Goal: Task Accomplishment & Management: Manage account settings

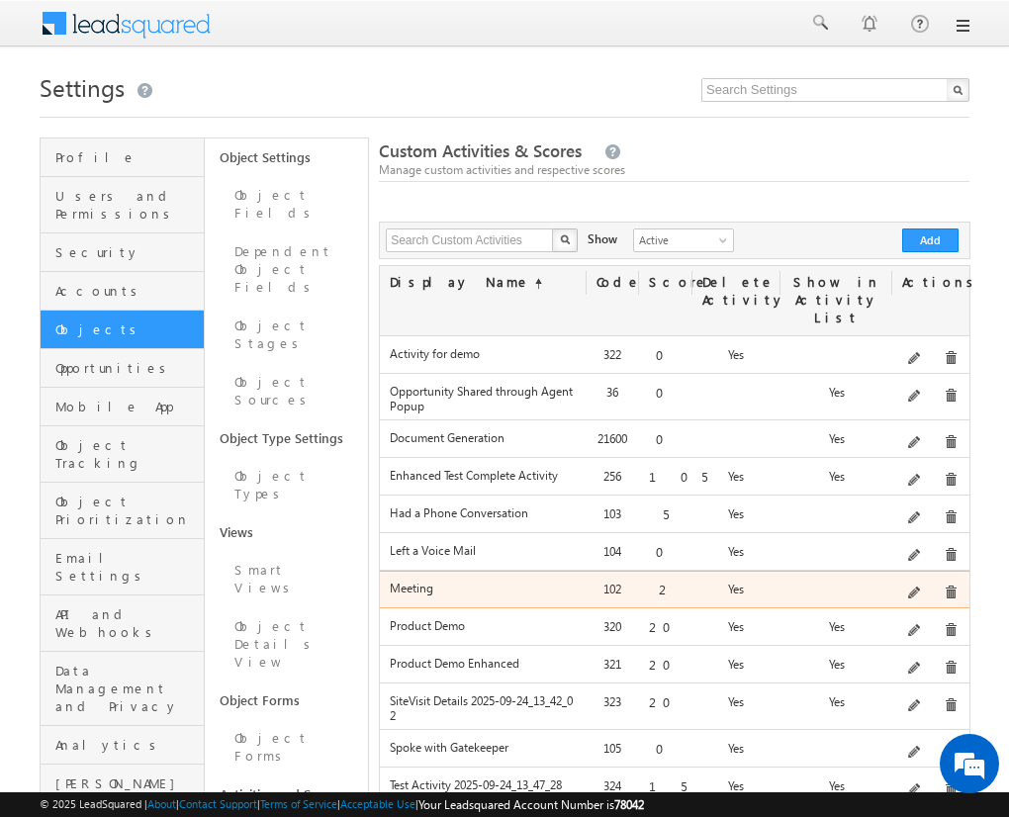
click at [843, 580] on div at bounding box center [836, 594] width 112 height 28
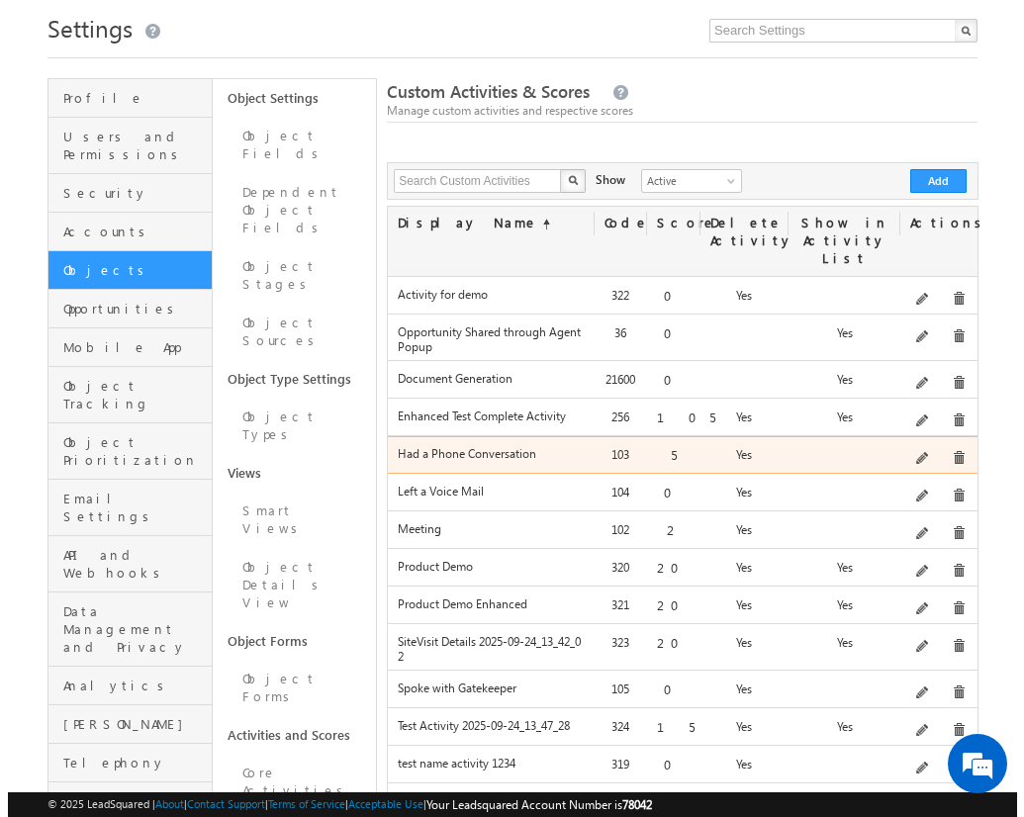
scroll to position [59, 0]
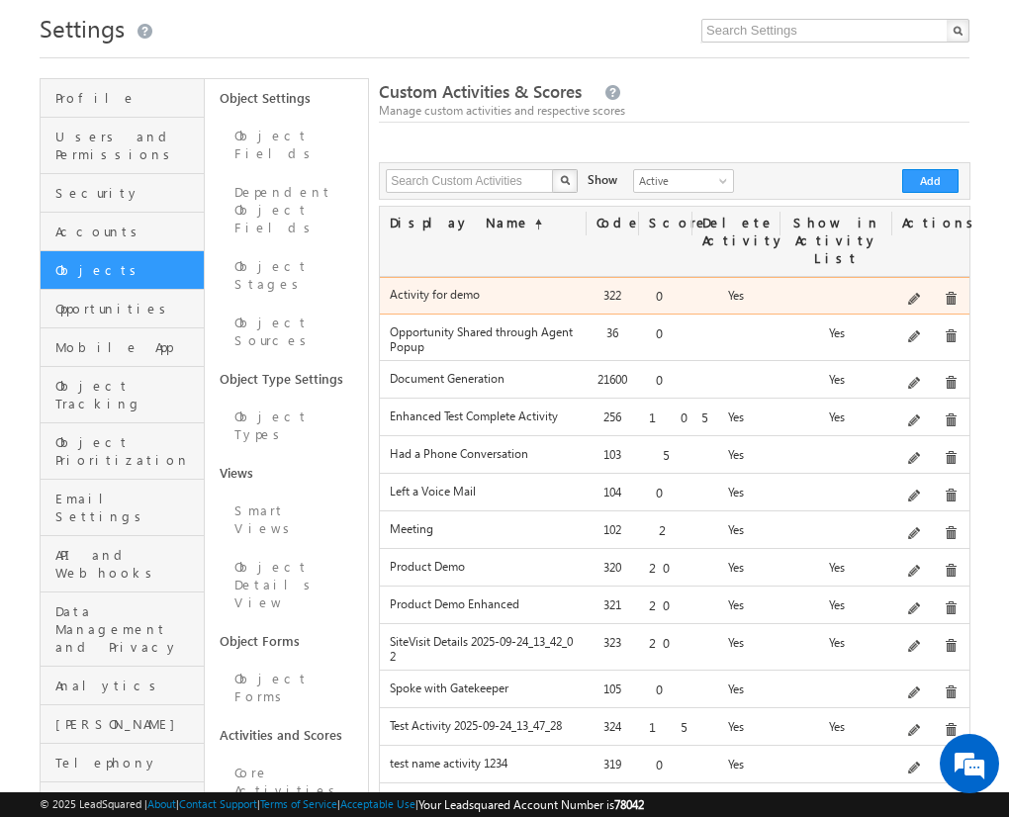
click at [945, 292] on span at bounding box center [951, 299] width 15 height 15
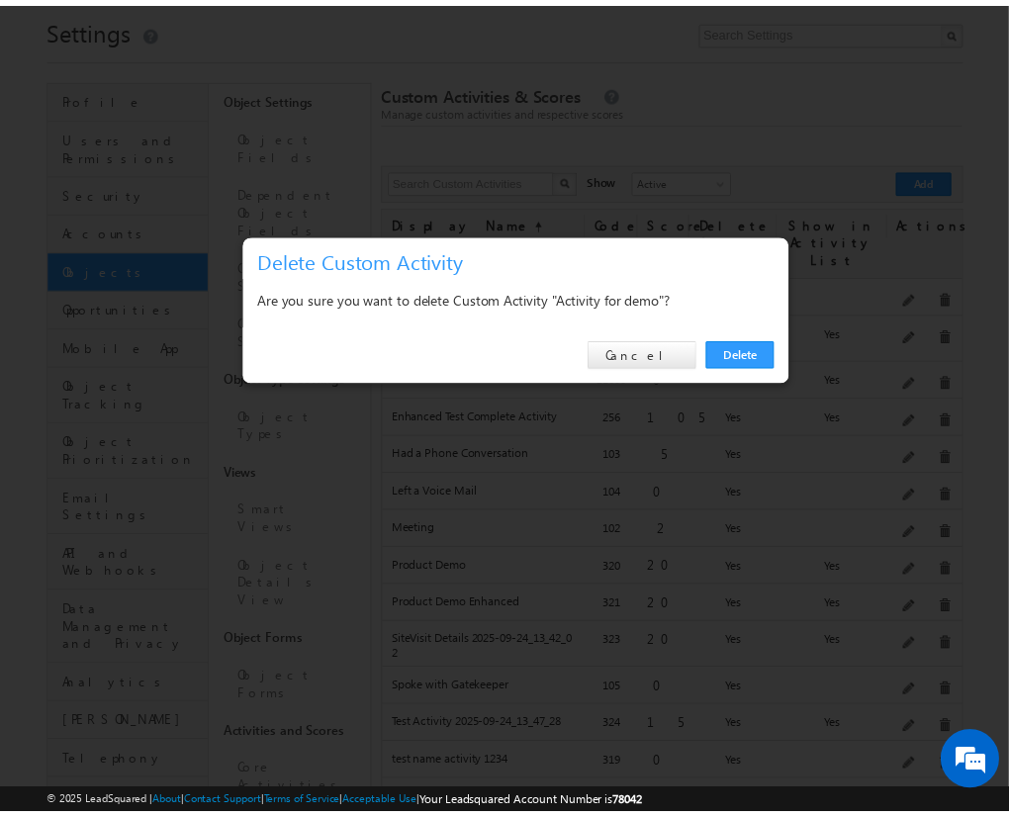
scroll to position [0, 0]
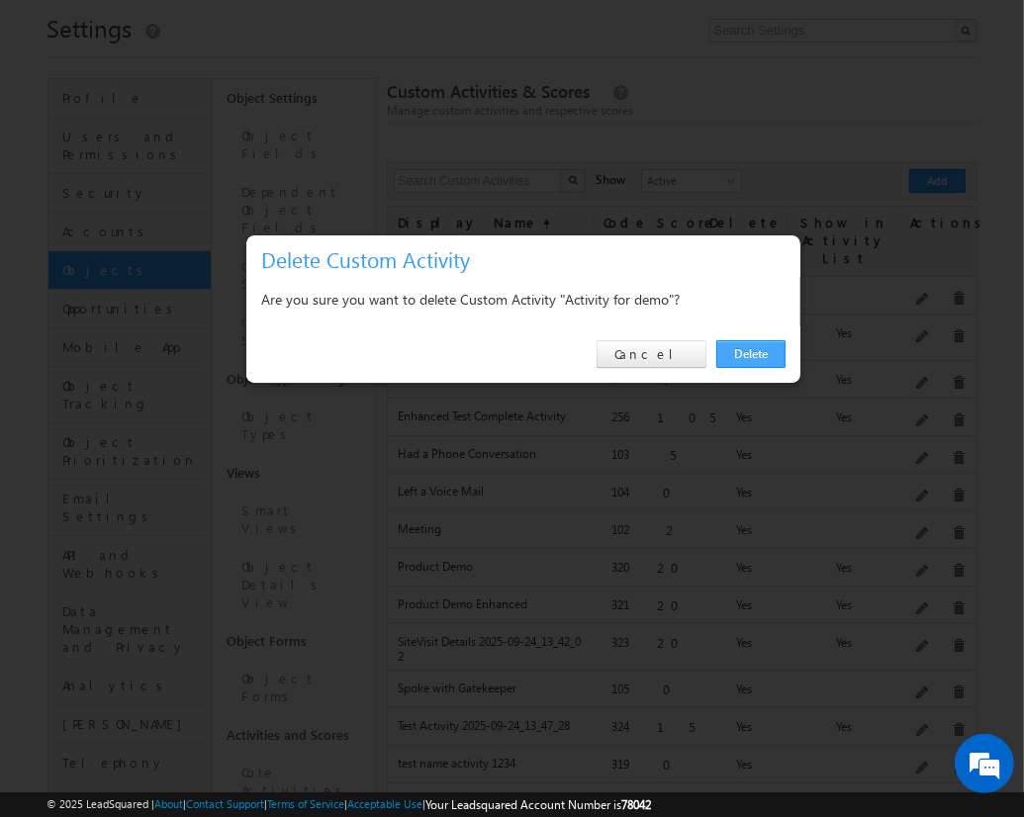
click at [756, 344] on link "Delete" at bounding box center [750, 354] width 69 height 28
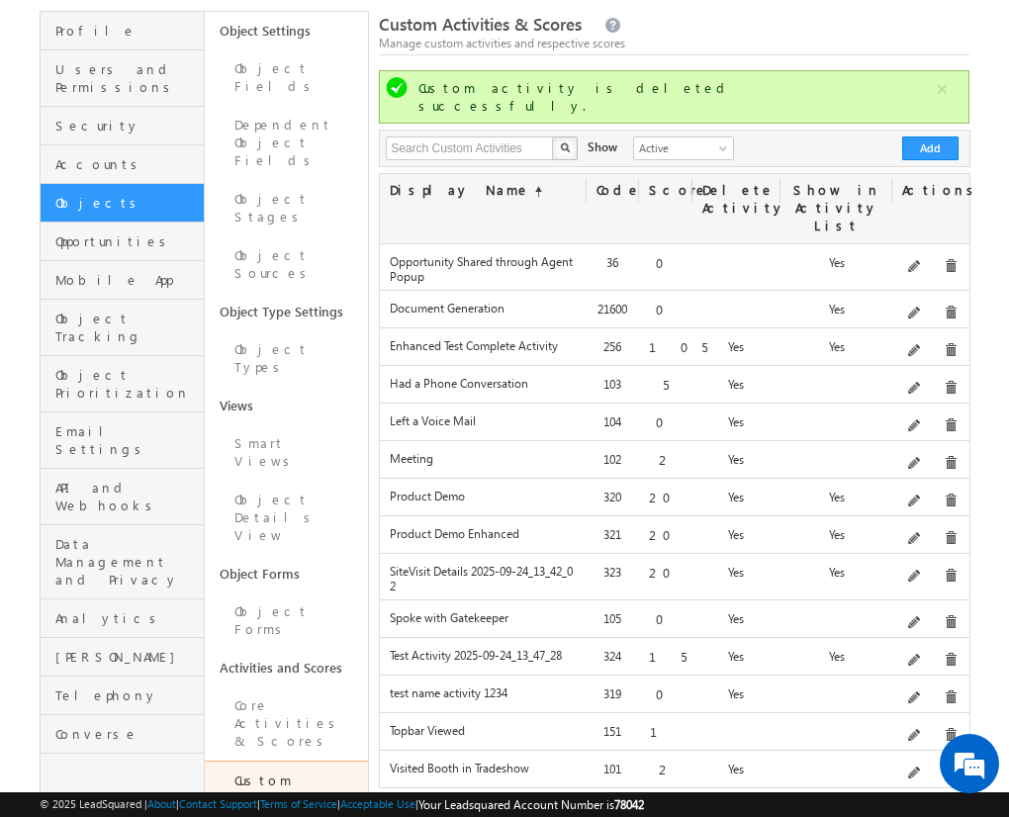
scroll to position [182, 0]
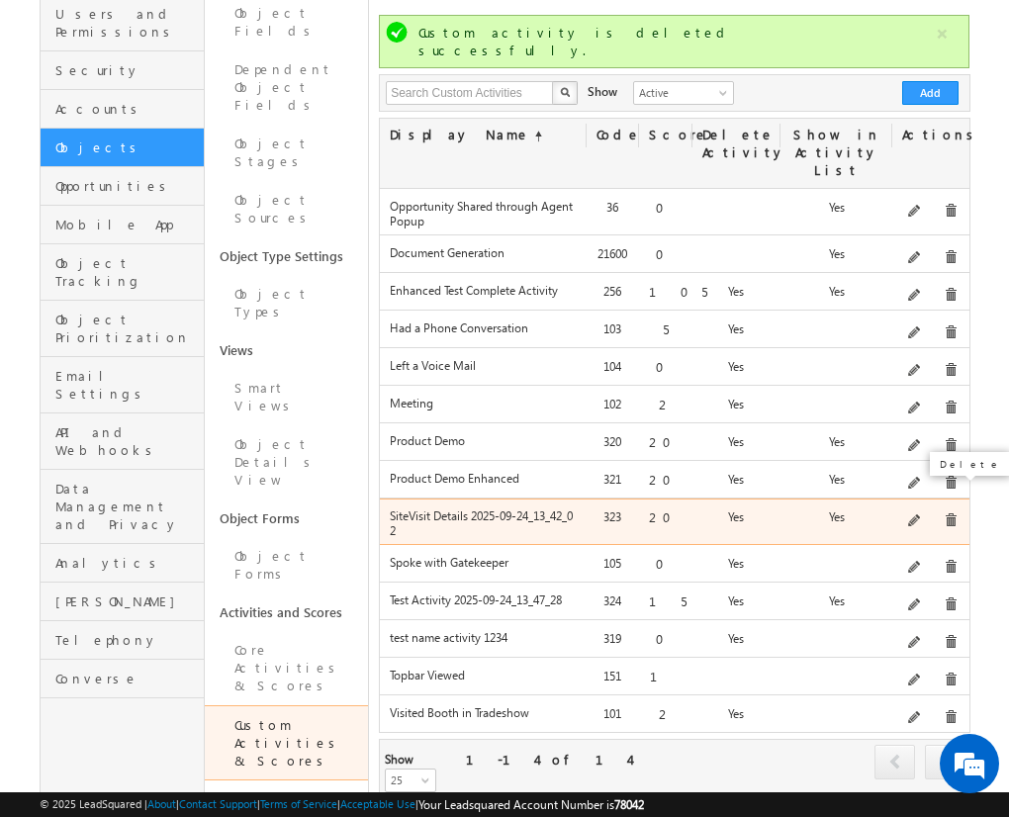
click at [949, 513] on span at bounding box center [951, 520] width 15 height 15
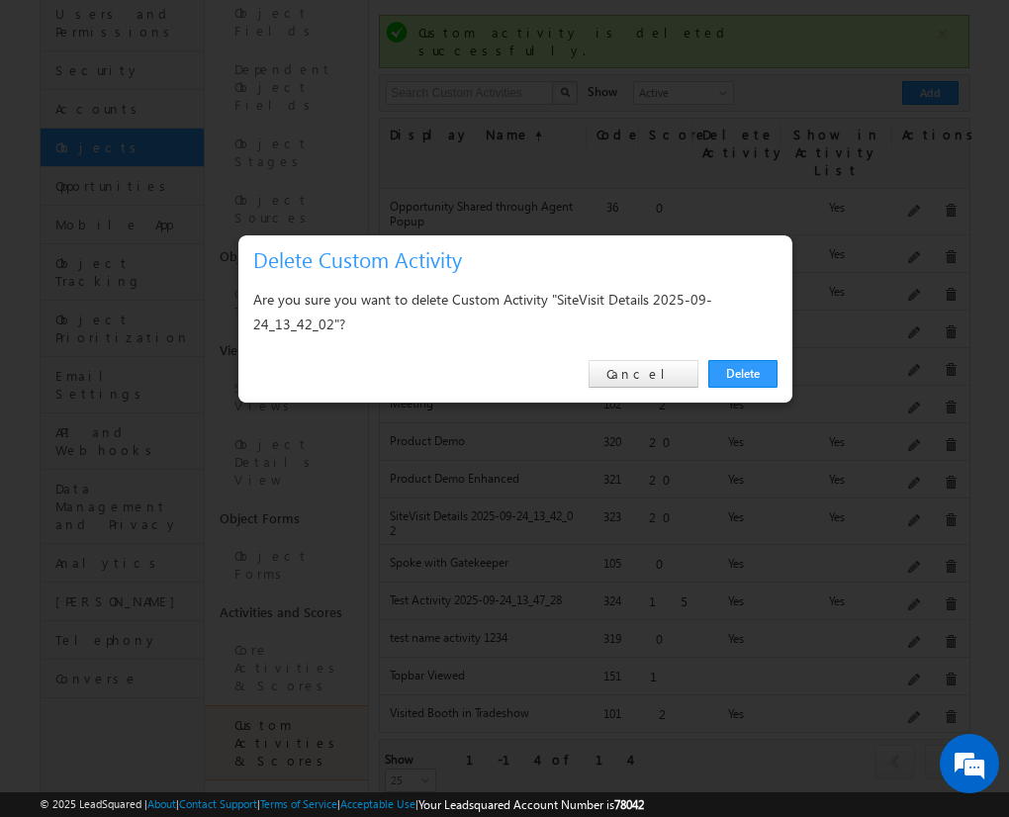
scroll to position [202, 0]
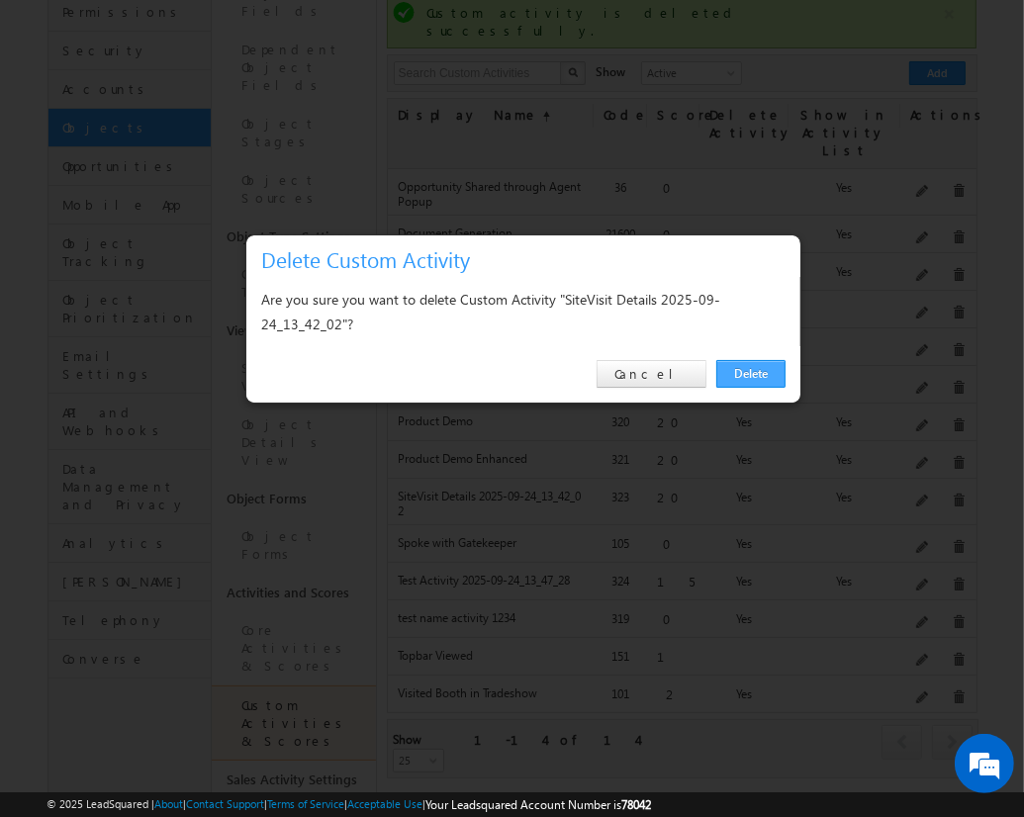
click at [764, 377] on link "Delete" at bounding box center [750, 374] width 69 height 28
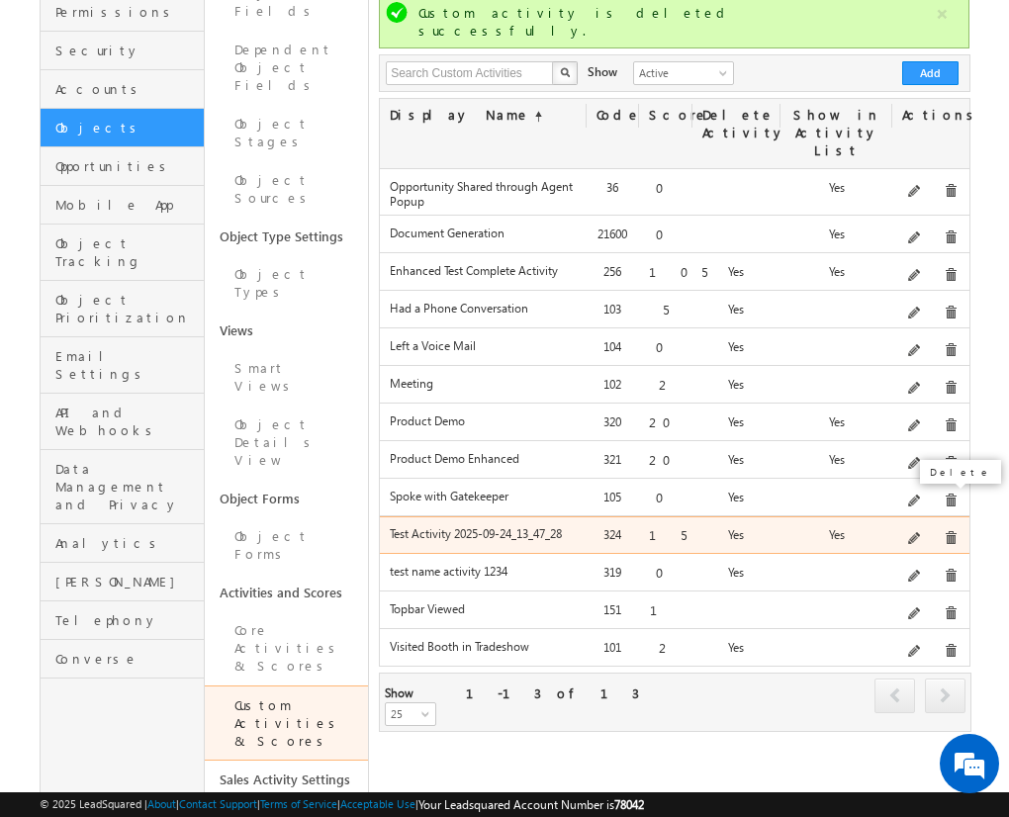
click at [944, 531] on span at bounding box center [951, 538] width 15 height 15
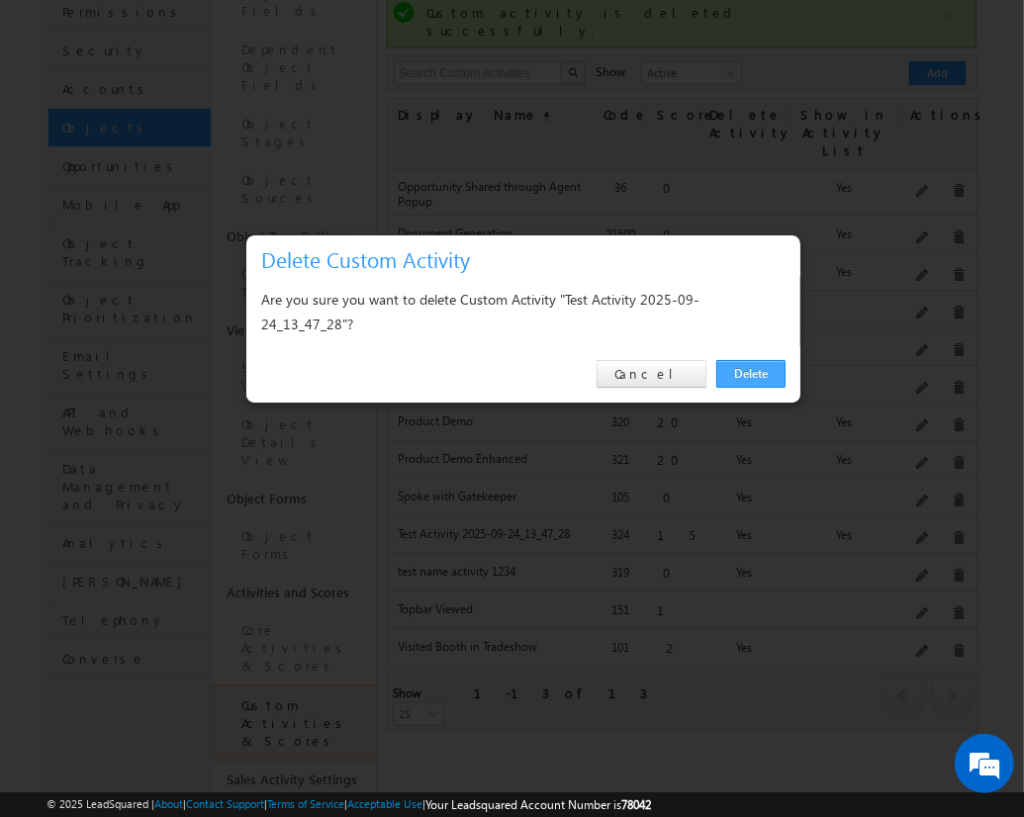
click at [742, 360] on link "Delete" at bounding box center [750, 374] width 69 height 28
